Goal: Task Accomplishment & Management: Manage account settings

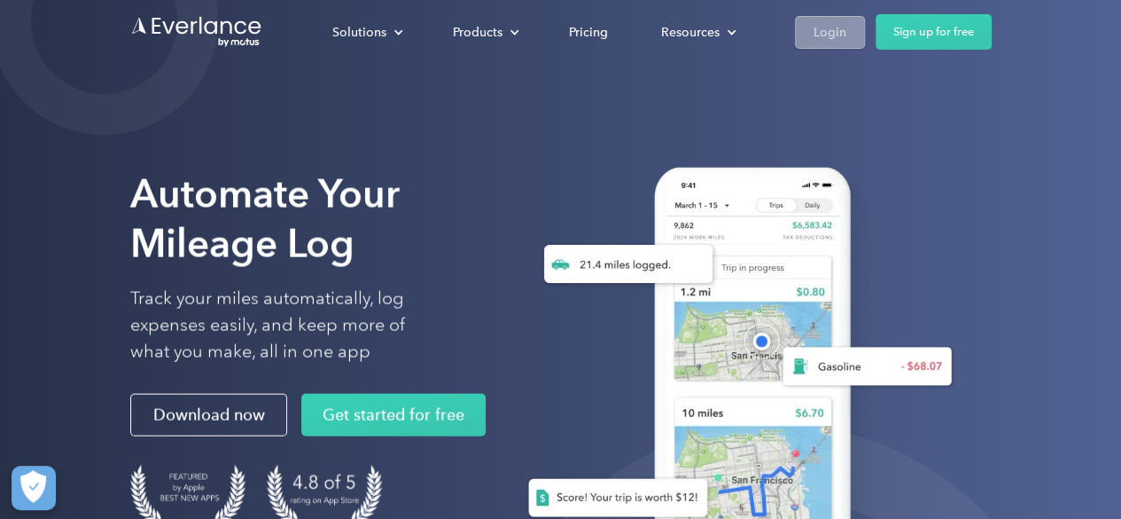
click at [851, 27] on link "Login" at bounding box center [830, 32] width 70 height 33
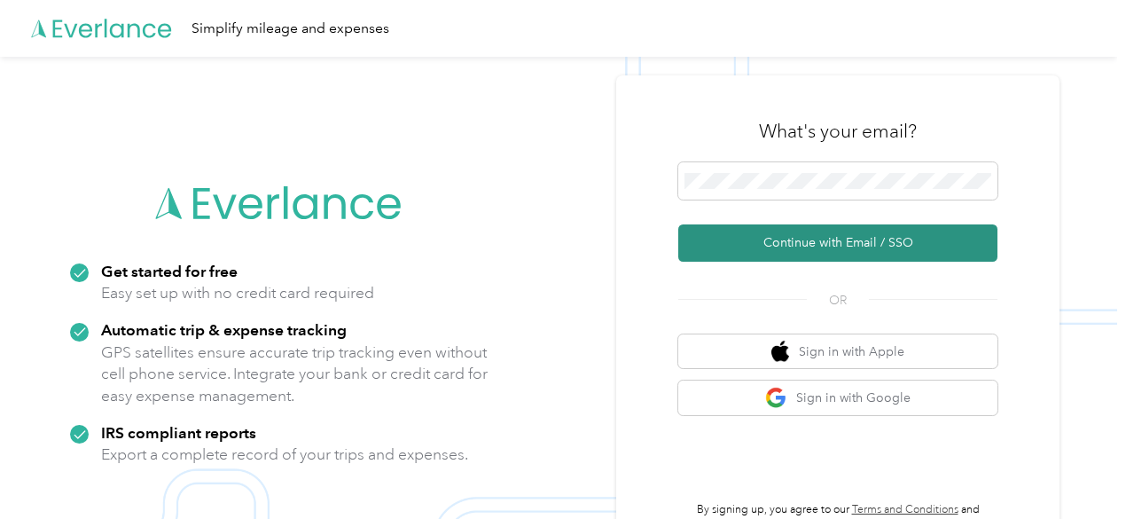
click at [860, 249] on button "Continue with Email / SSO" at bounding box center [837, 242] width 319 height 37
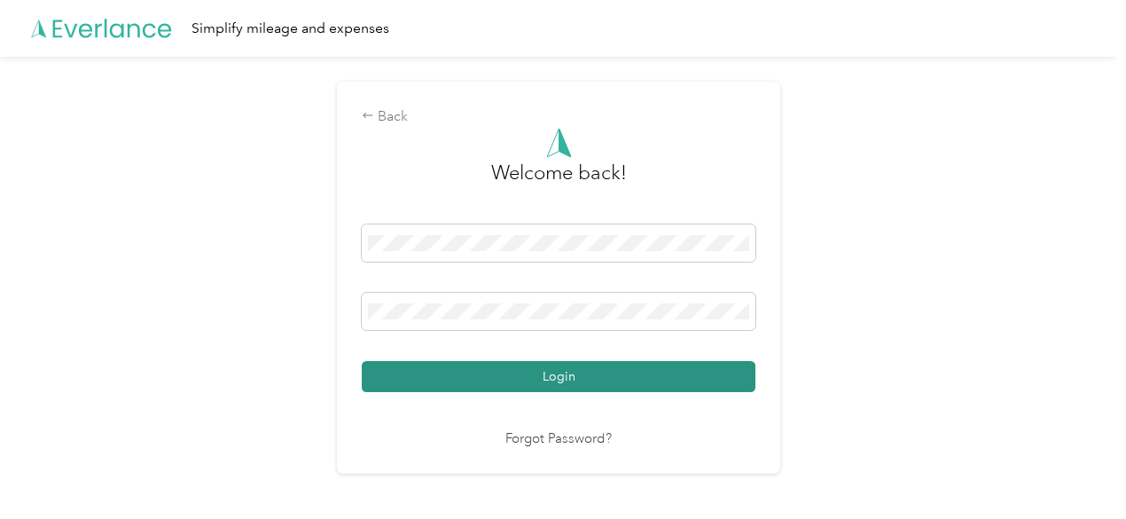
click at [596, 372] on button "Login" at bounding box center [559, 376] width 394 height 31
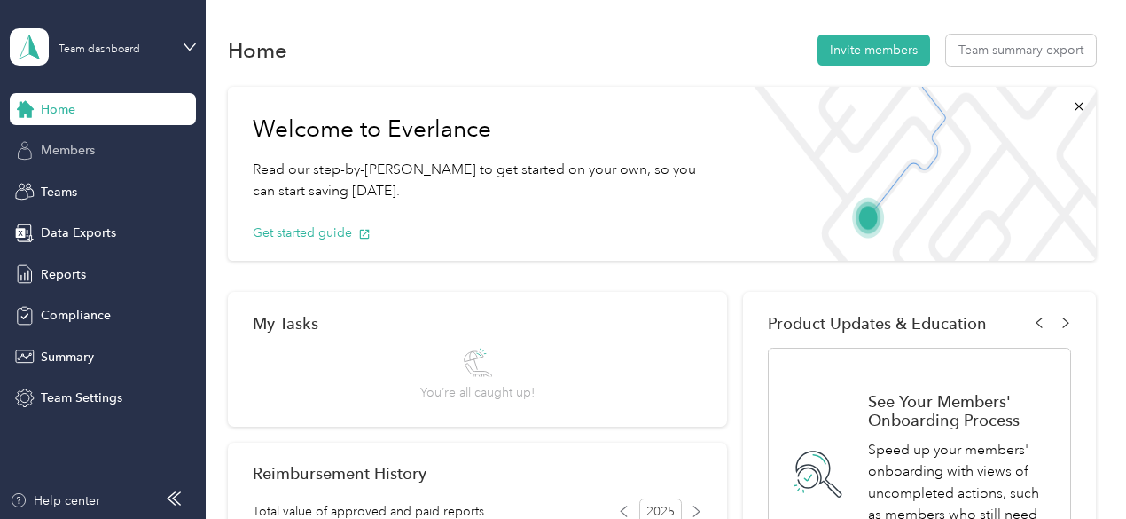
click at [87, 152] on span "Members" at bounding box center [68, 150] width 54 height 19
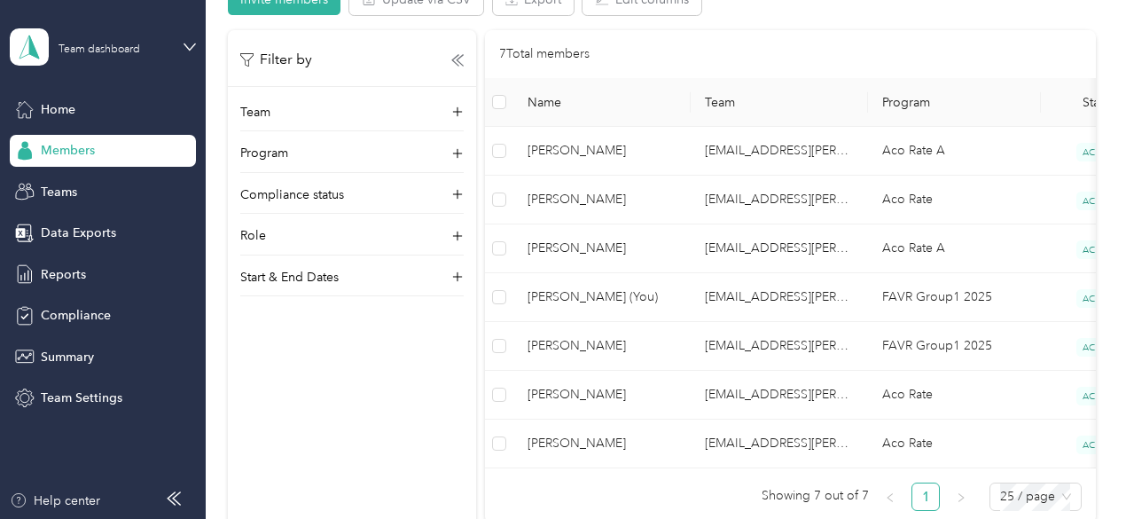
scroll to position [389, 0]
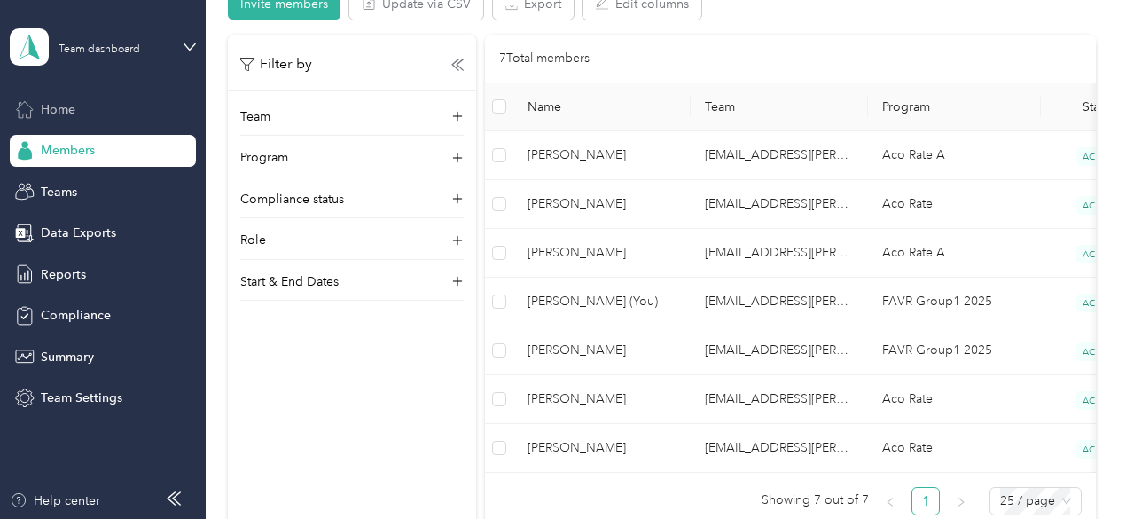
click at [67, 118] on span "Home" at bounding box center [58, 109] width 35 height 19
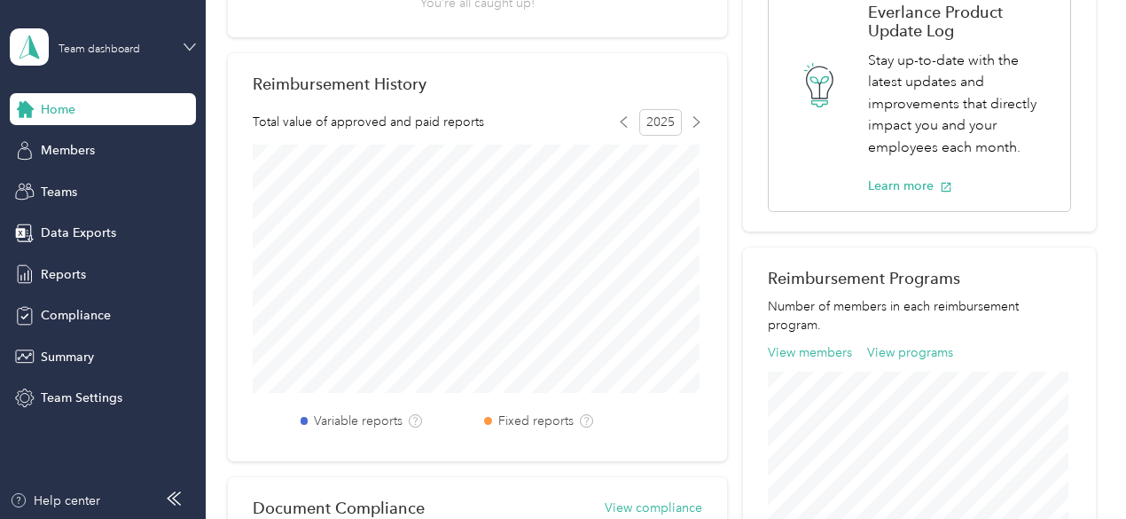
click at [188, 51] on icon at bounding box center [189, 47] width 12 height 12
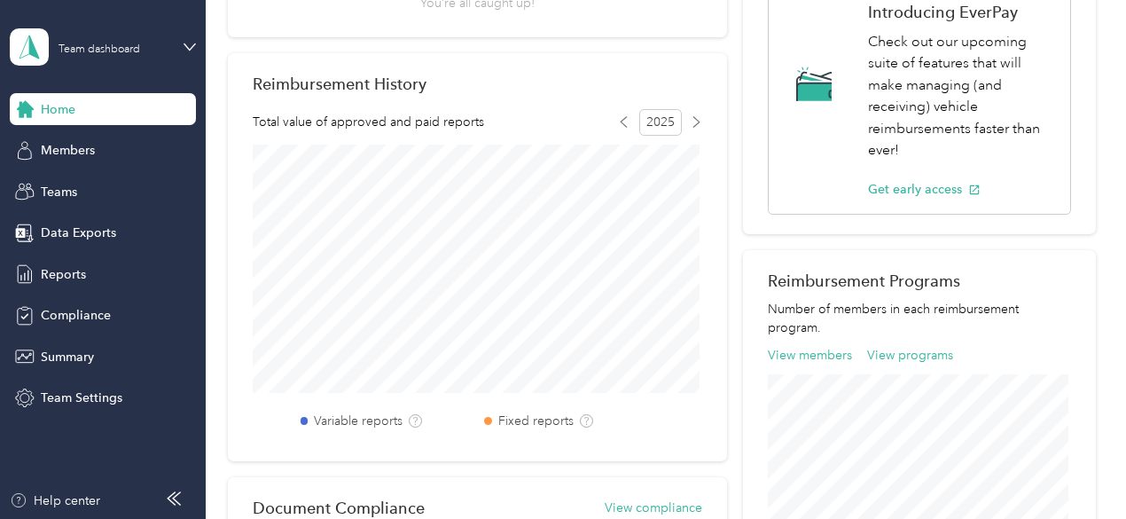
click at [127, 153] on div "Team dashboard Personal dashboard Log out" at bounding box center [246, 181] width 449 height 112
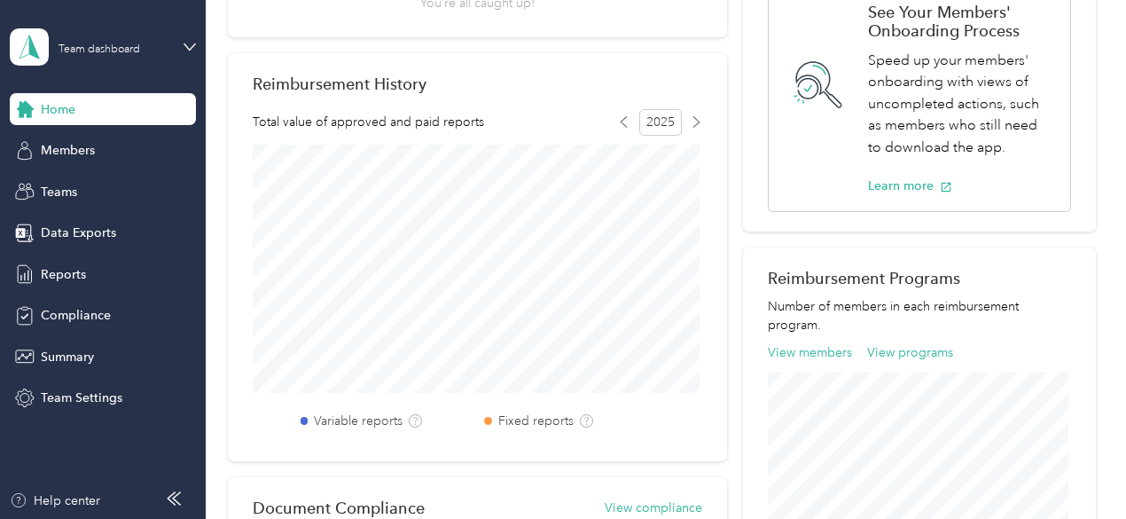
click at [183, 53] on div "Team dashboard" at bounding box center [103, 47] width 186 height 62
click at [140, 183] on div "Personal dashboard" at bounding box center [246, 185] width 449 height 31
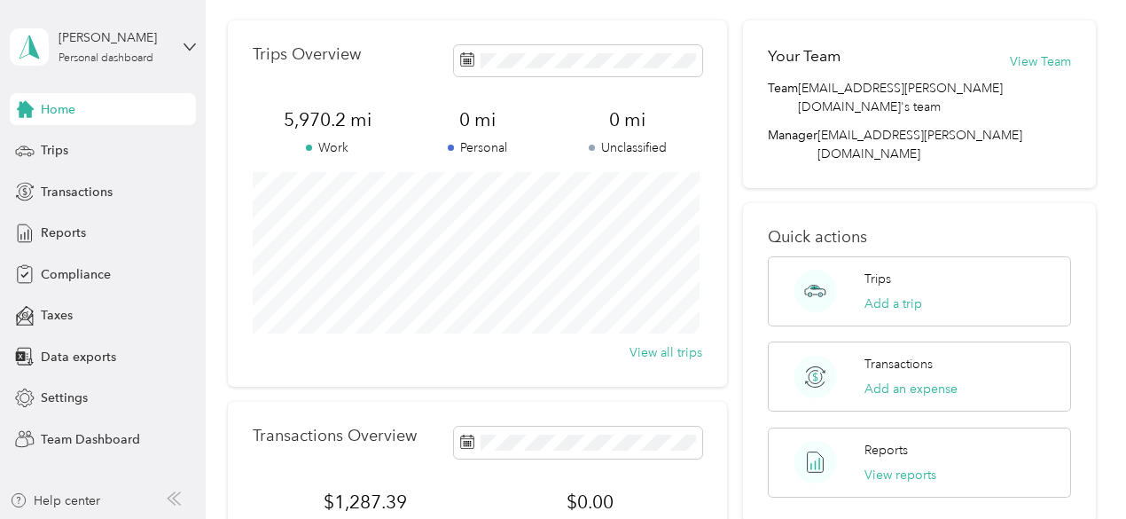
scroll to position [50, 0]
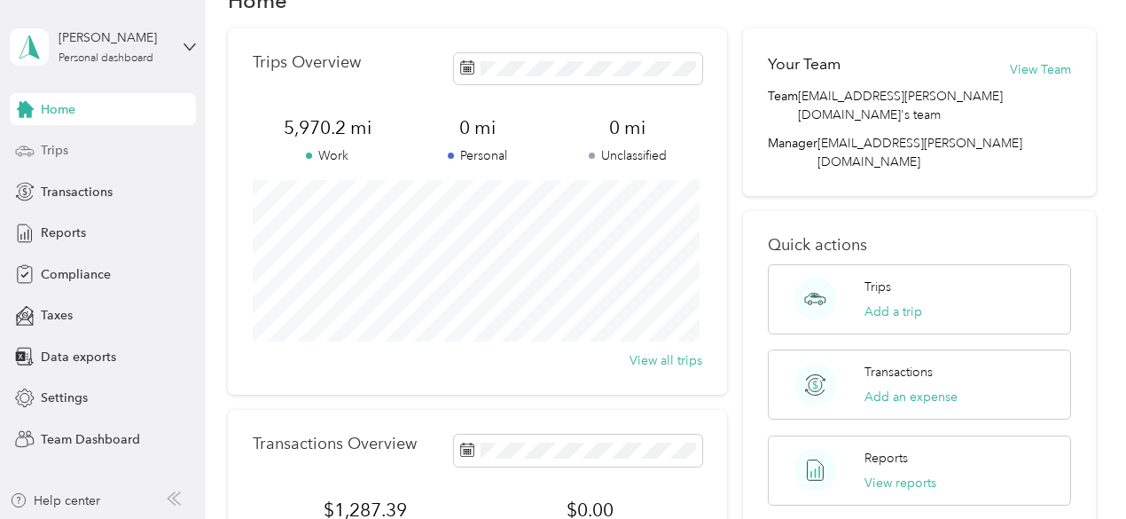
click at [51, 153] on span "Trips" at bounding box center [54, 150] width 27 height 19
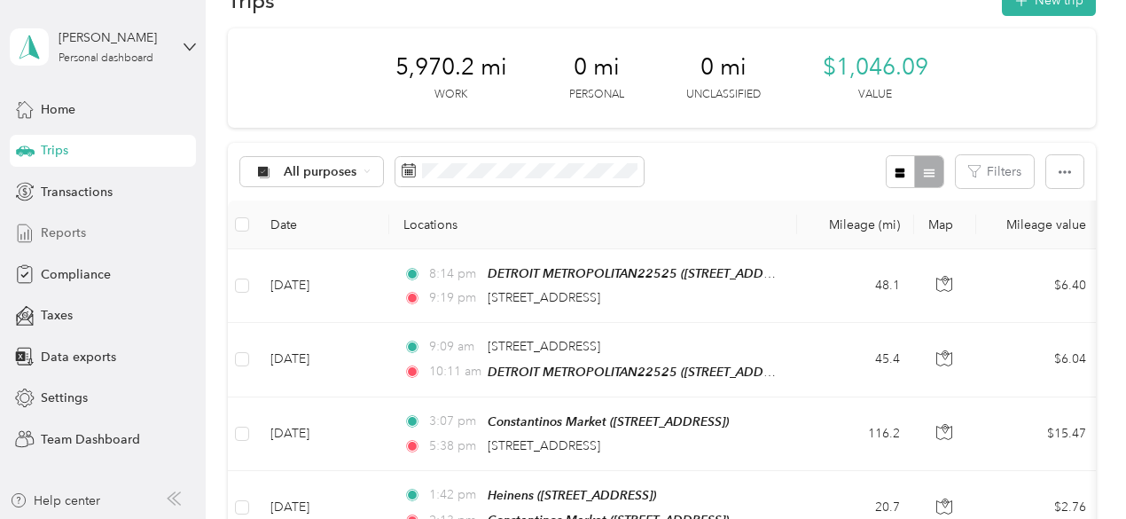
click at [74, 231] on span "Reports" at bounding box center [63, 232] width 45 height 19
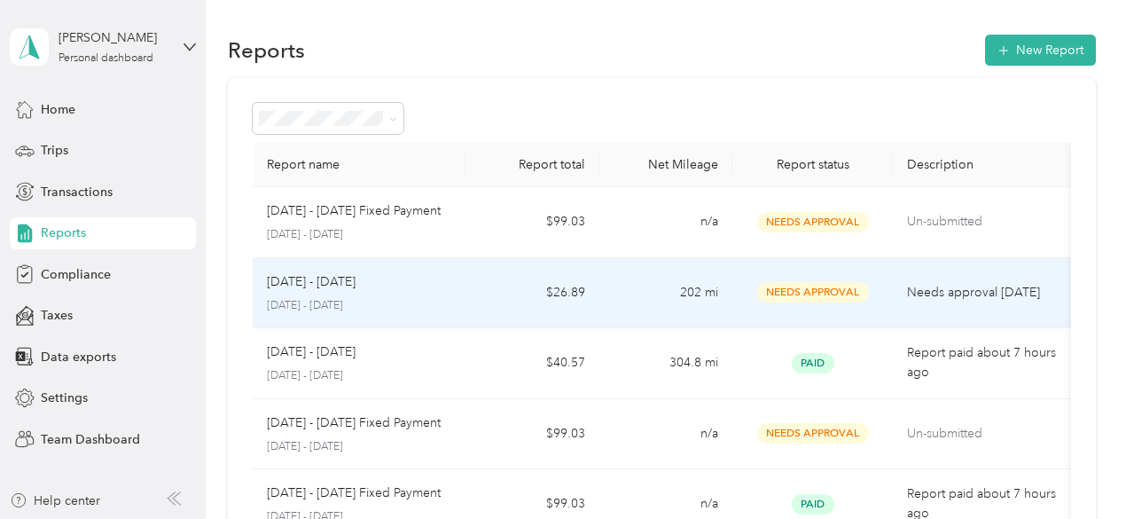
click at [557, 313] on td "$26.89" at bounding box center [531, 293] width 133 height 71
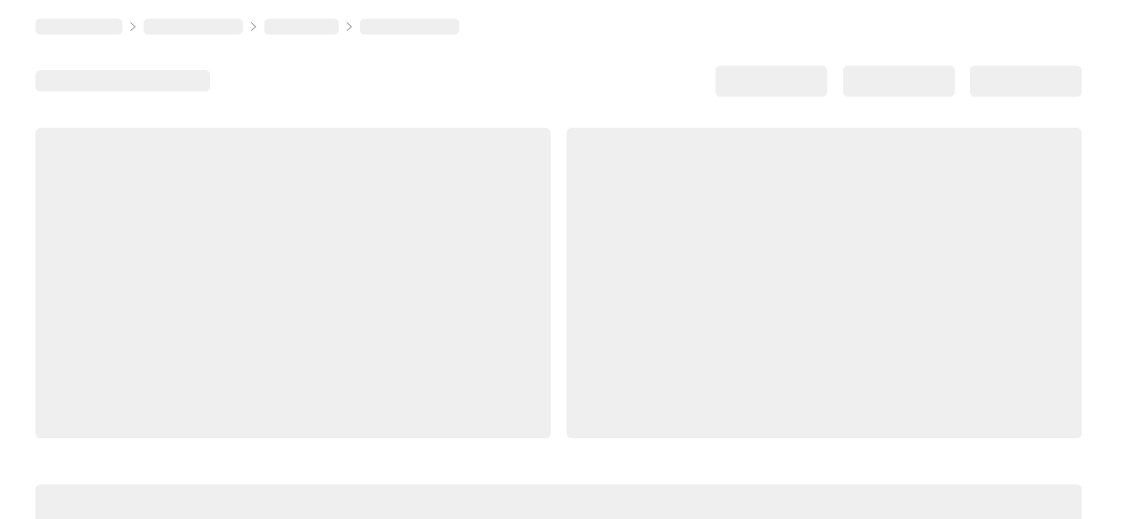
click at [566, 313] on div at bounding box center [823, 283] width 515 height 310
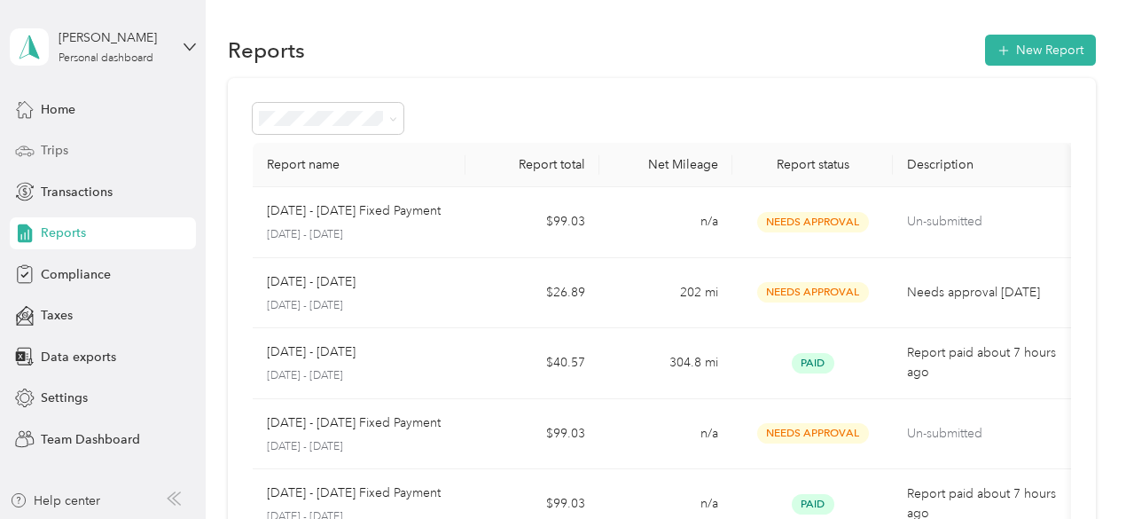
click at [83, 146] on div "Trips" at bounding box center [103, 151] width 186 height 32
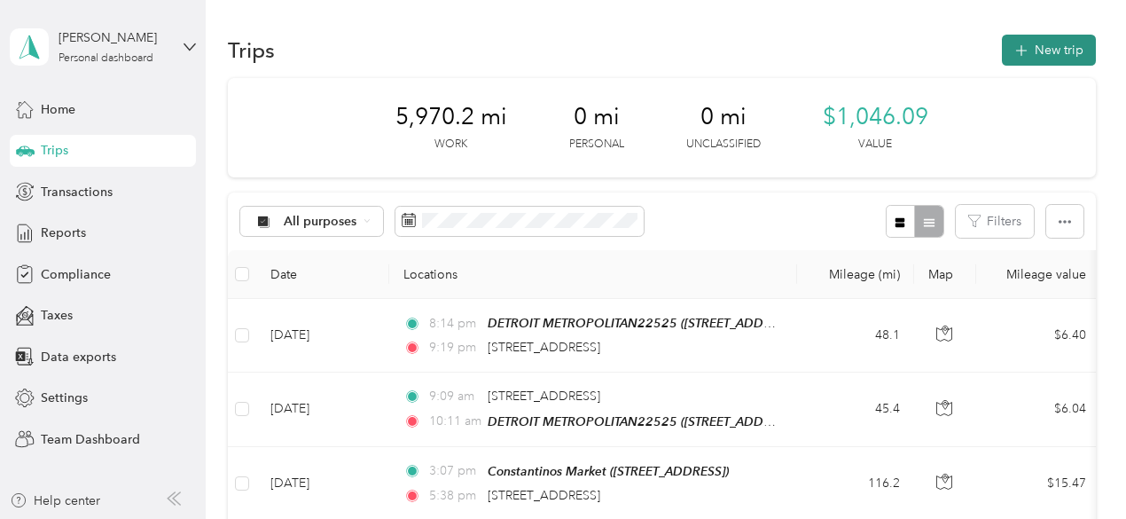
click at [1032, 49] on button "New trip" at bounding box center [1049, 50] width 94 height 31
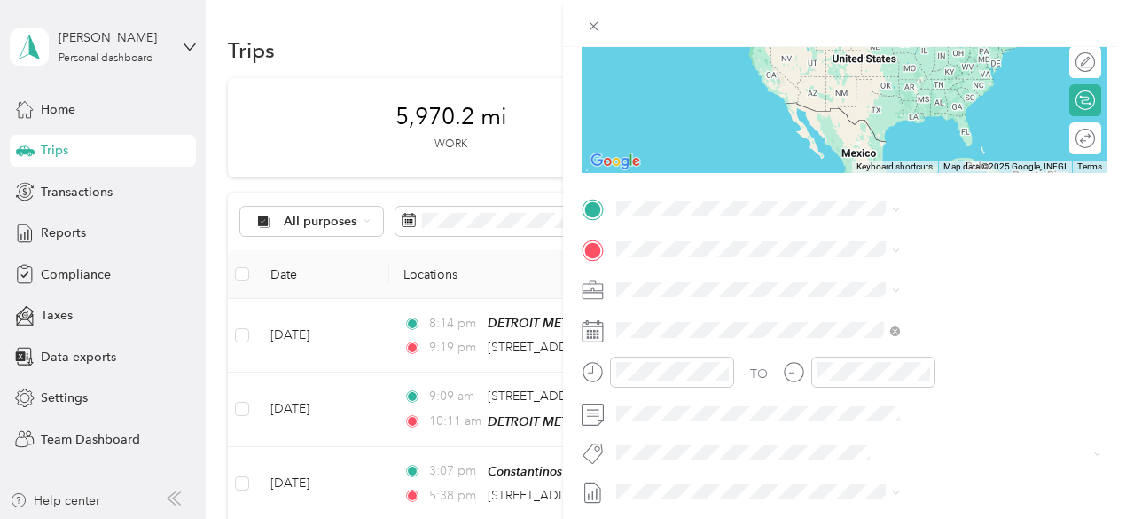
scroll to position [241, 0]
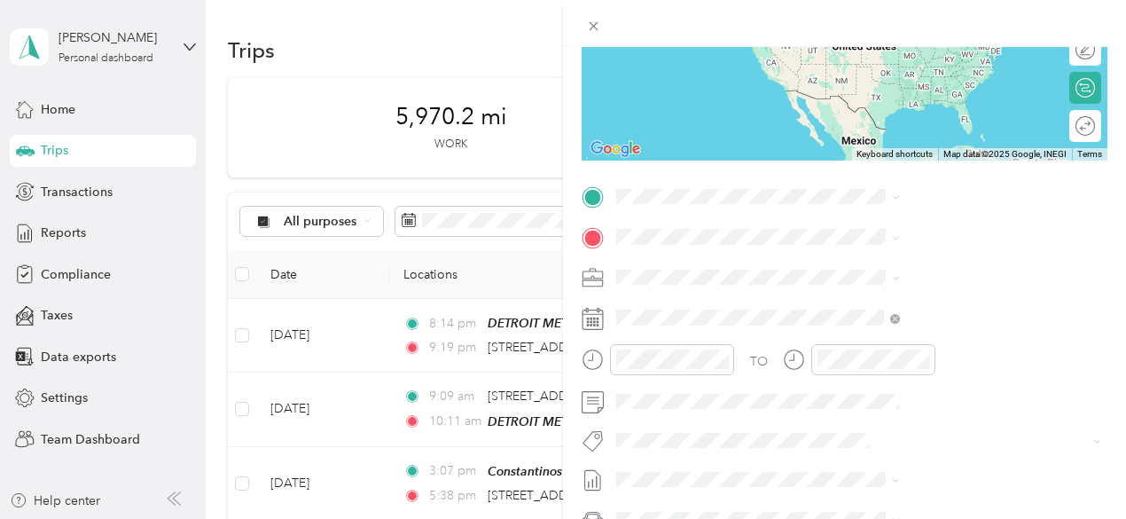
click at [1023, 273] on li "[STREET_ADDRESS][US_STATE]" at bounding box center [946, 255] width 296 height 36
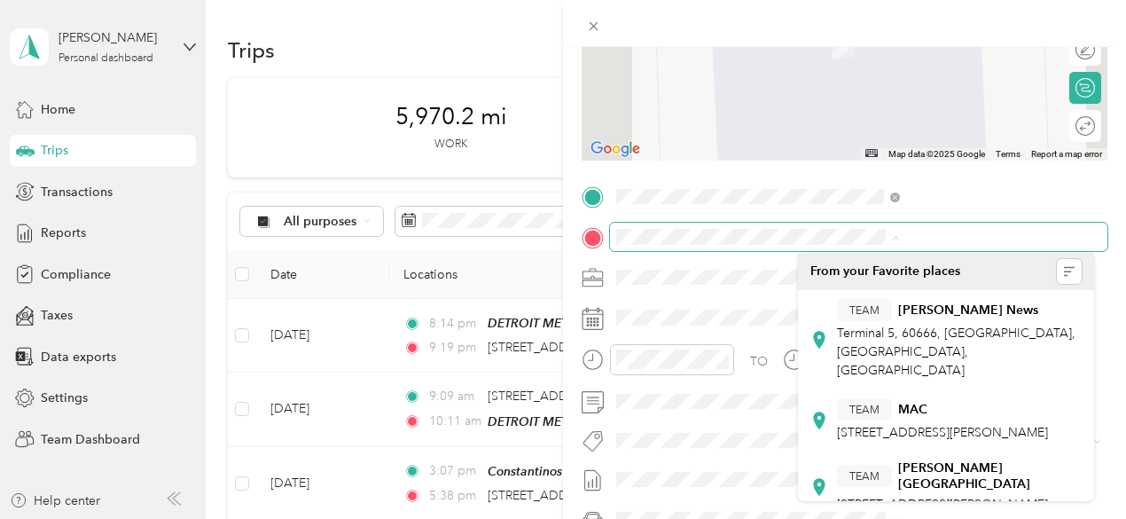
click at [862, 212] on div "TO Add photo" at bounding box center [845, 397] width 526 height 428
